Goal: Transaction & Acquisition: Purchase product/service

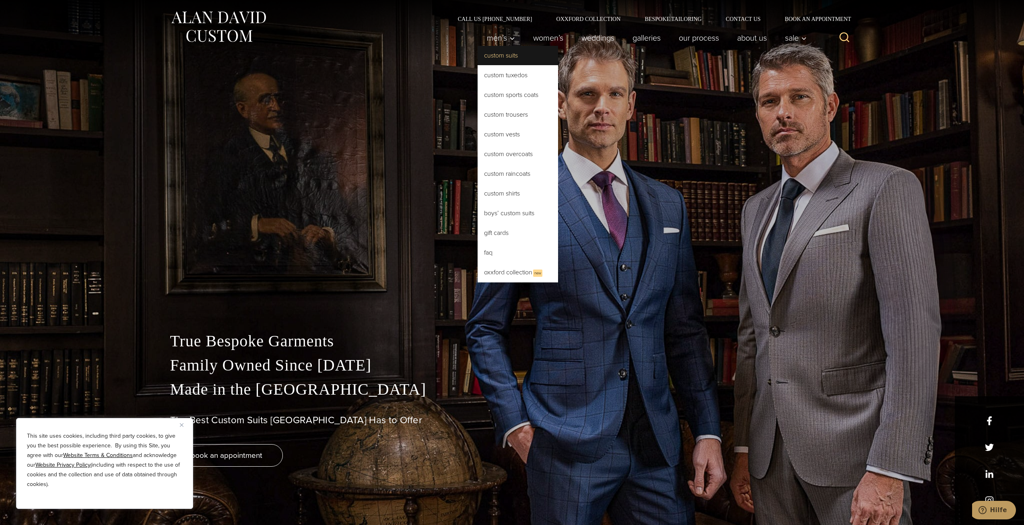
click at [503, 59] on link "Custom Suits" at bounding box center [518, 55] width 80 height 19
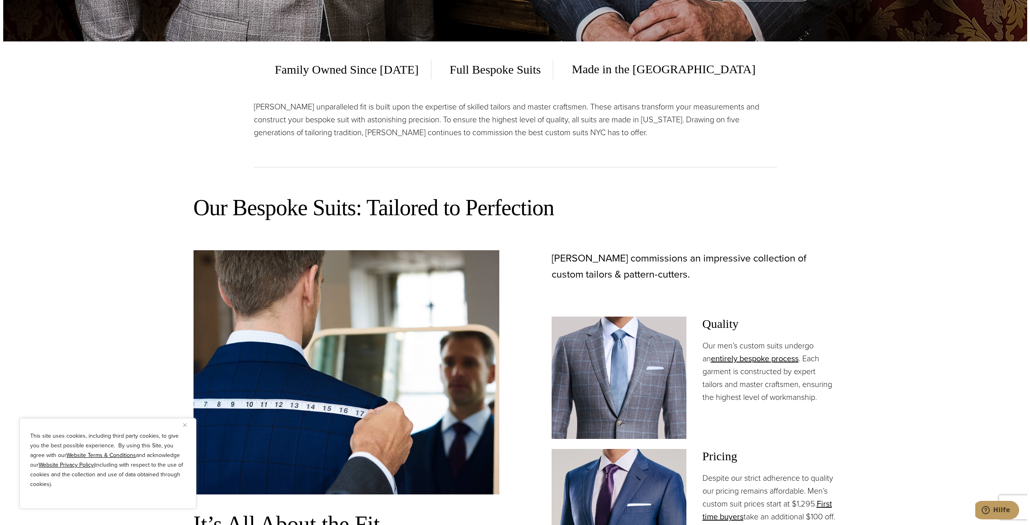
scroll to position [483, 0]
